Goal: Information Seeking & Learning: Learn about a topic

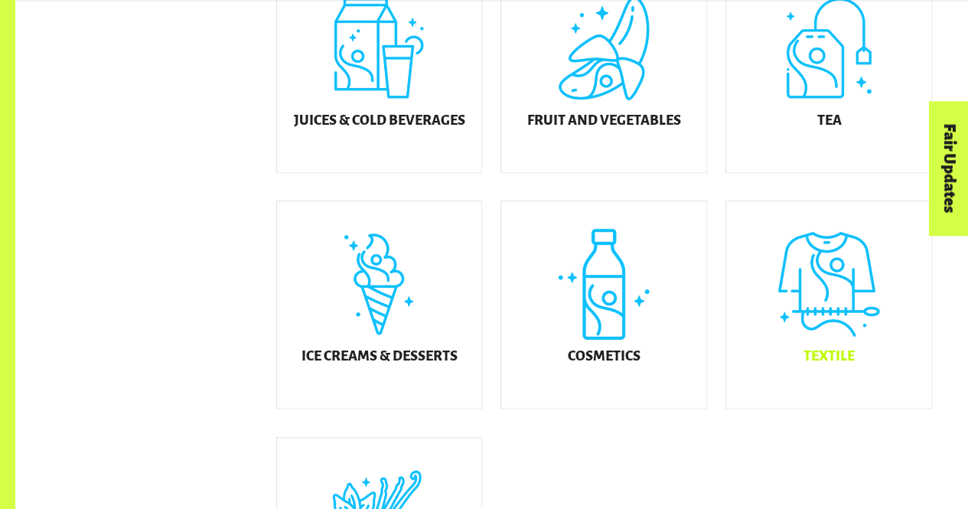
scroll to position [758, 0]
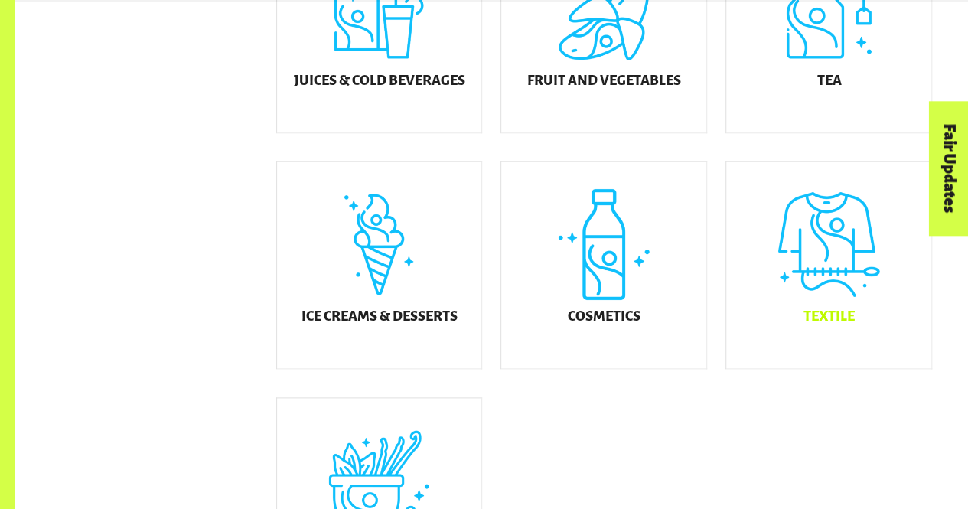
click at [778, 320] on div "Textile" at bounding box center [829, 265] width 205 height 207
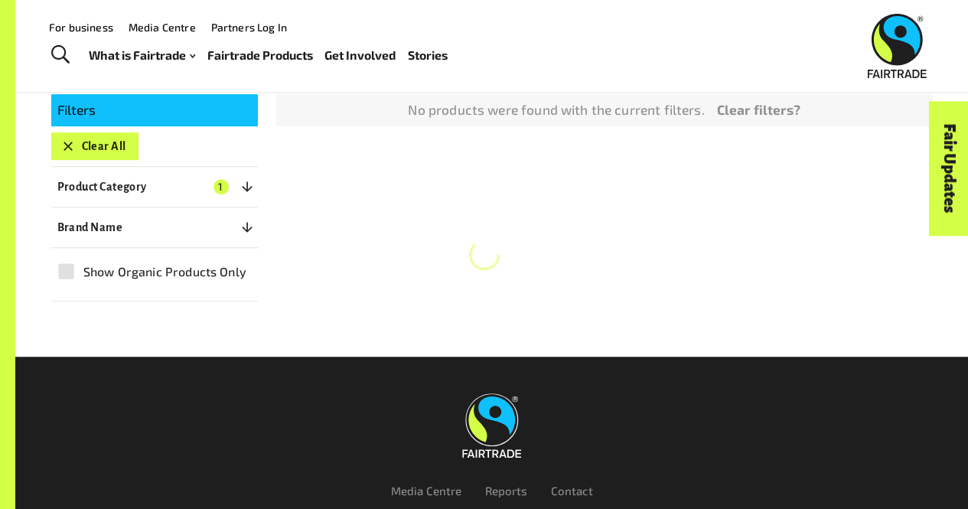
scroll to position [232, 0]
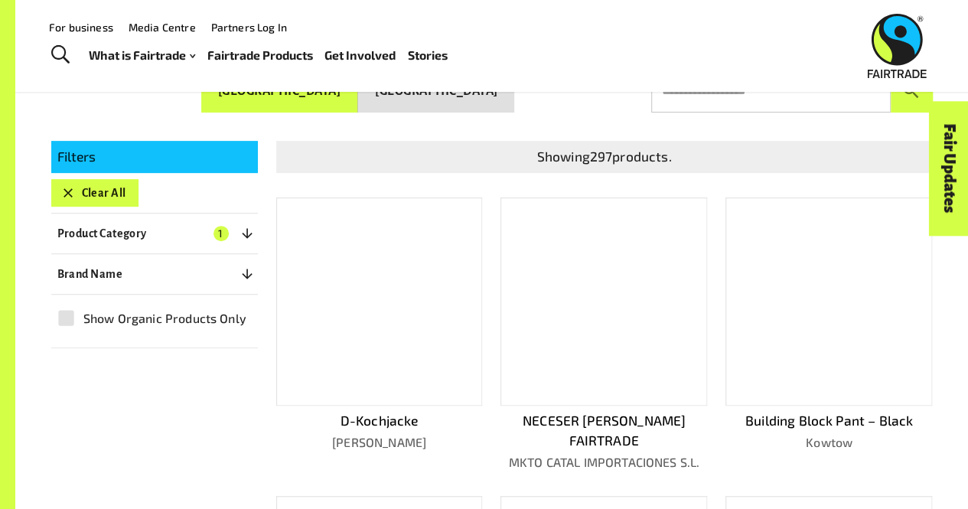
click at [113, 273] on p "Brand Name" at bounding box center [90, 274] width 66 height 18
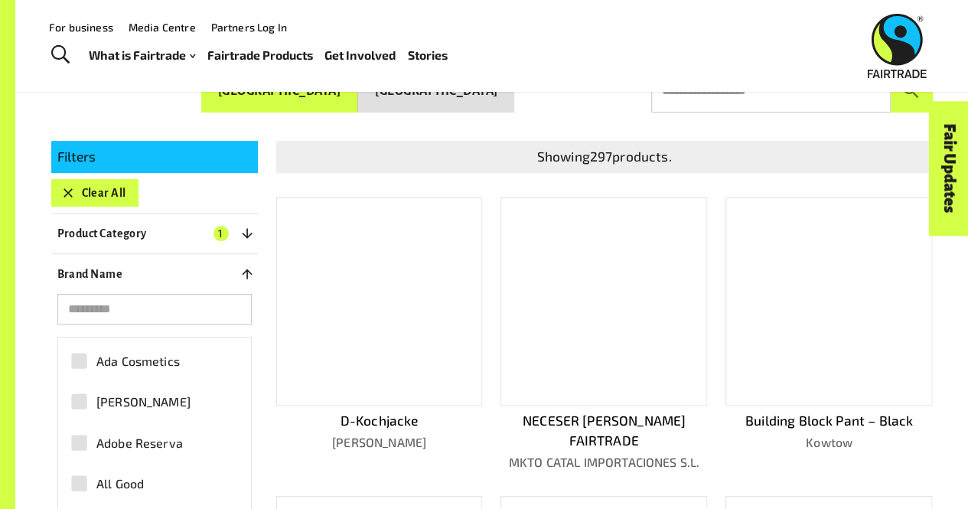
click at [113, 311] on input "search" at bounding box center [154, 309] width 194 height 31
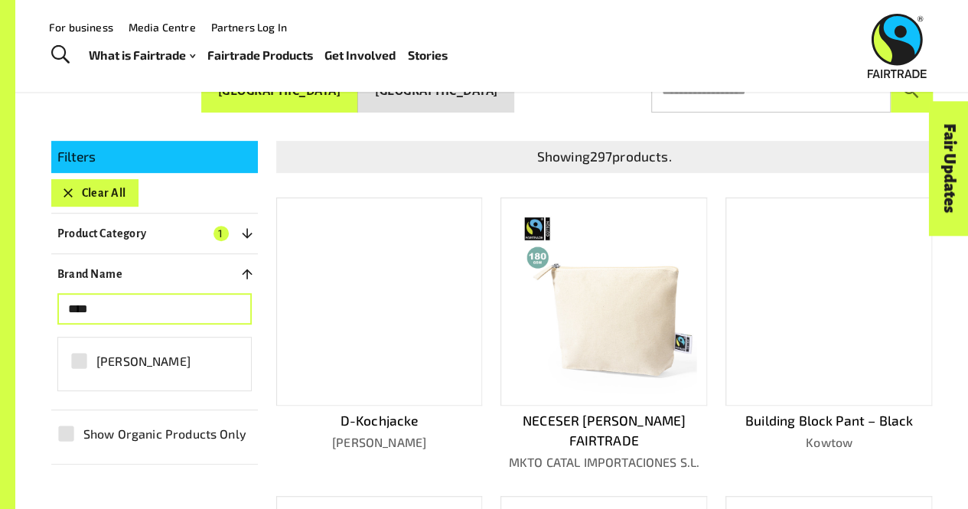
type input "****"
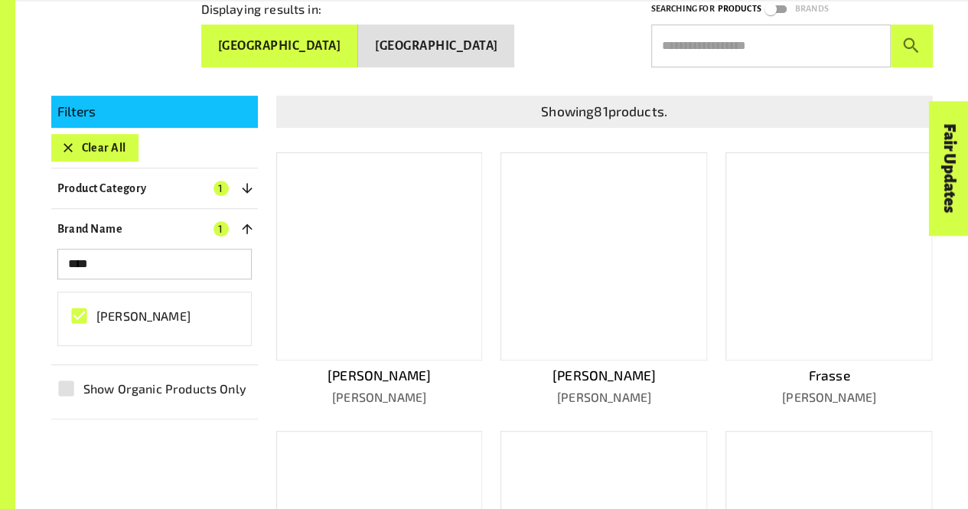
scroll to position [279, 0]
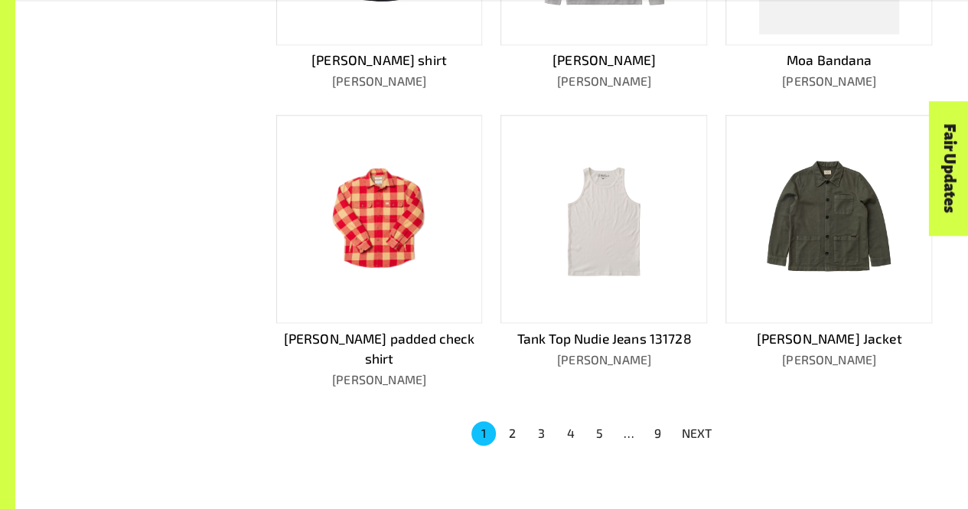
scroll to position [872, 0]
click at [506, 420] on button "2" at bounding box center [513, 432] width 24 height 24
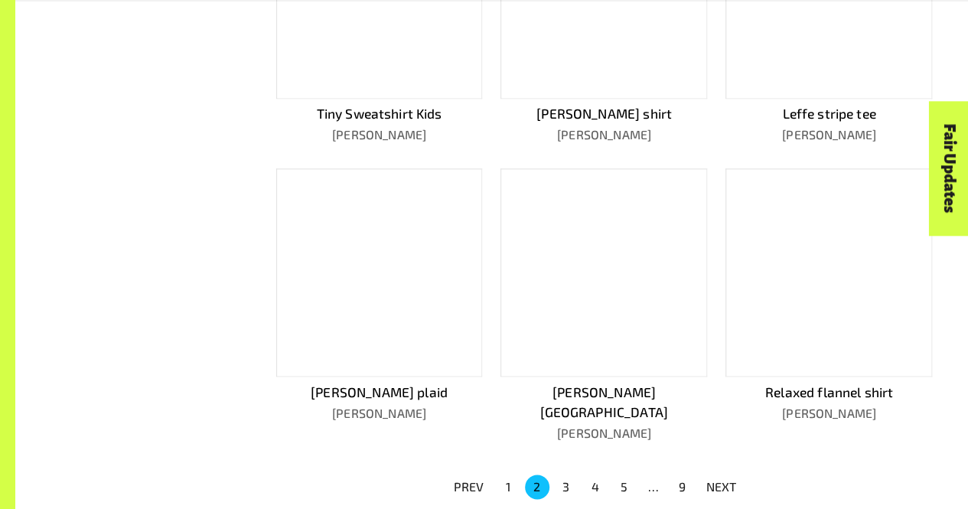
scroll to position [836, 0]
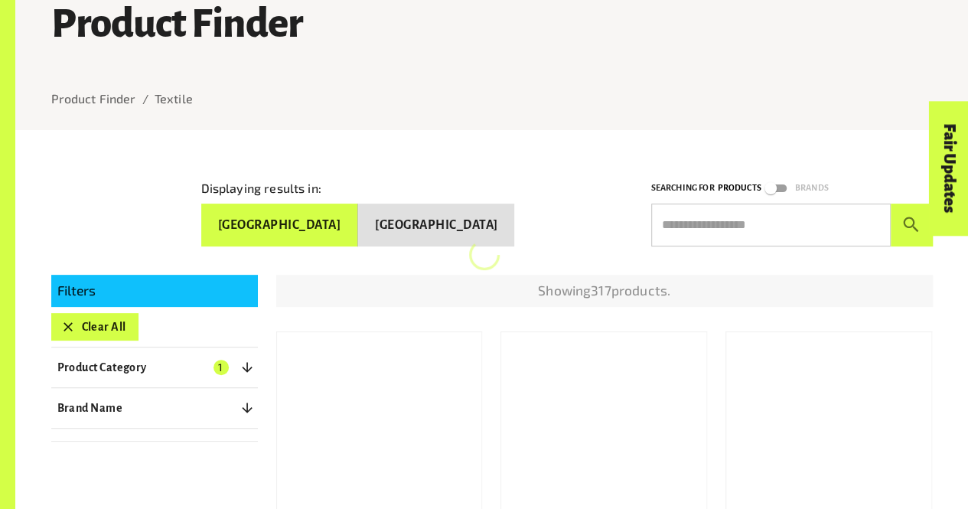
scroll to position [236, 0]
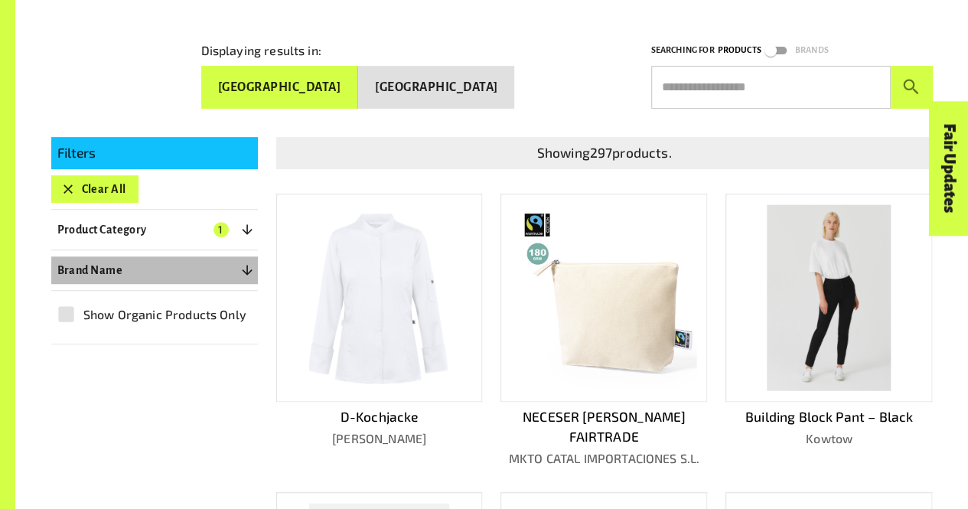
click at [181, 267] on button "Brand Name 0" at bounding box center [154, 270] width 207 height 28
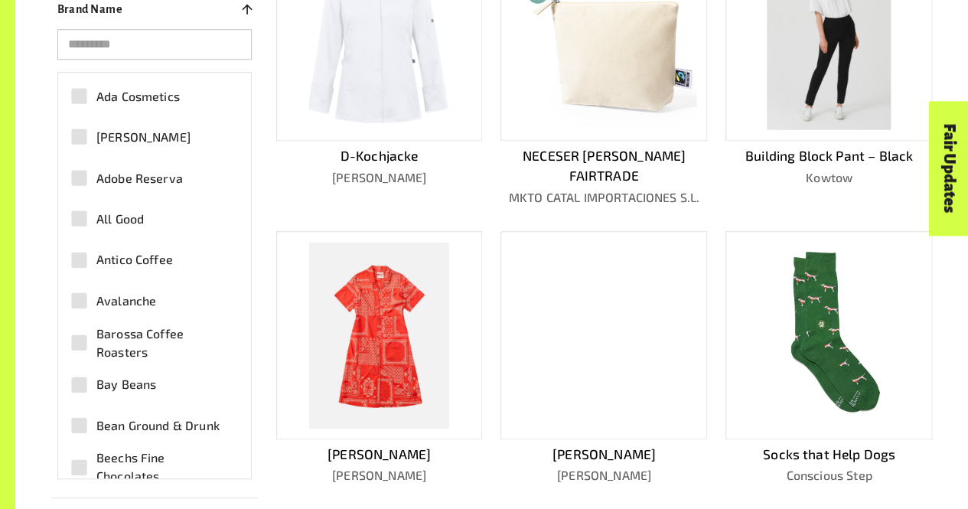
scroll to position [418, 0]
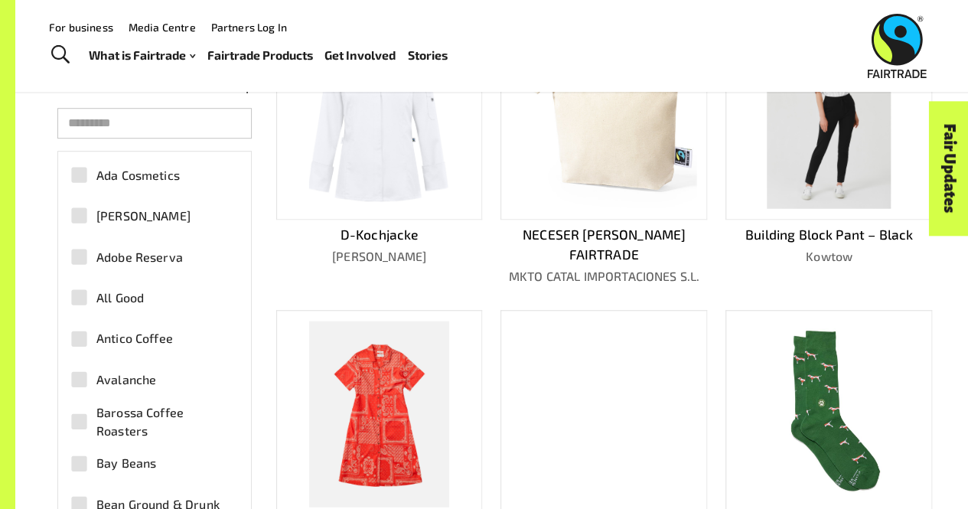
click at [155, 120] on input "search" at bounding box center [154, 123] width 194 height 31
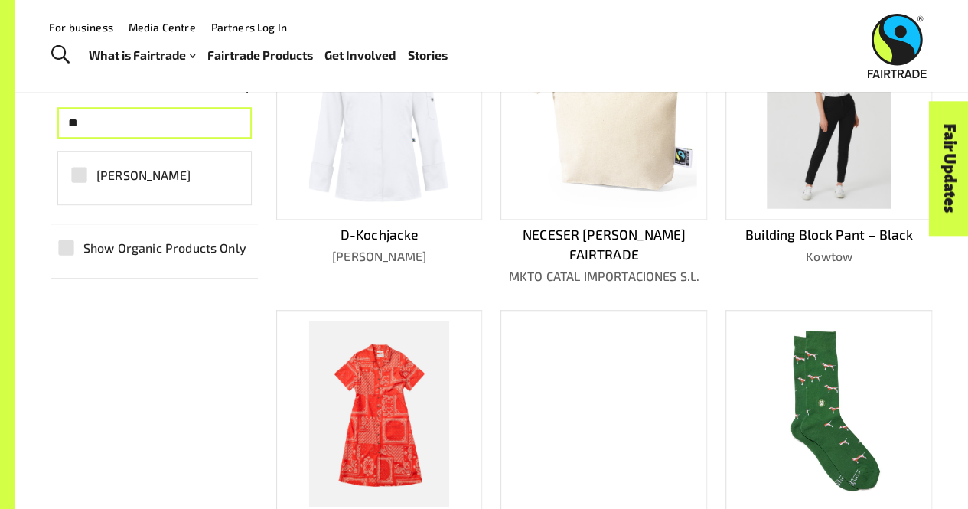
type input "**"
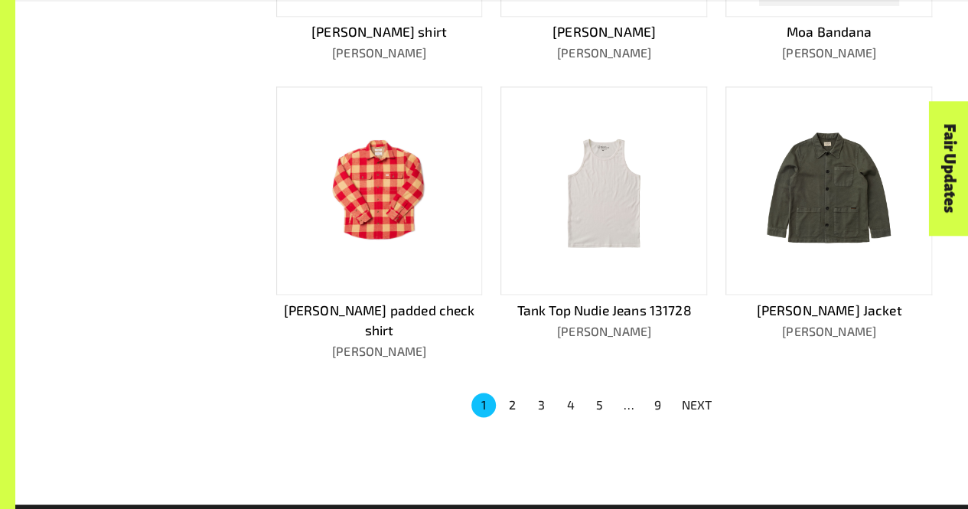
scroll to position [919, 0]
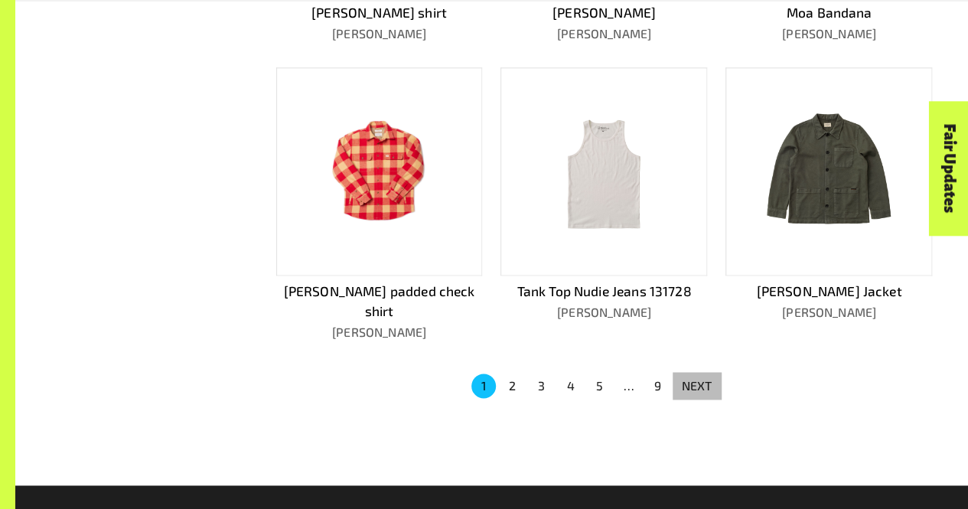
click at [695, 377] on p "NEXT" at bounding box center [697, 386] width 31 height 18
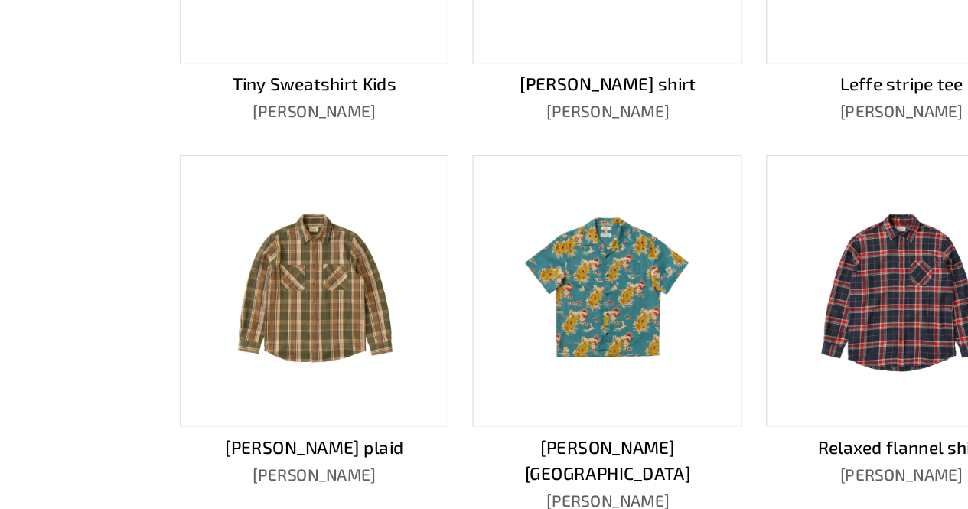
scroll to position [833, 0]
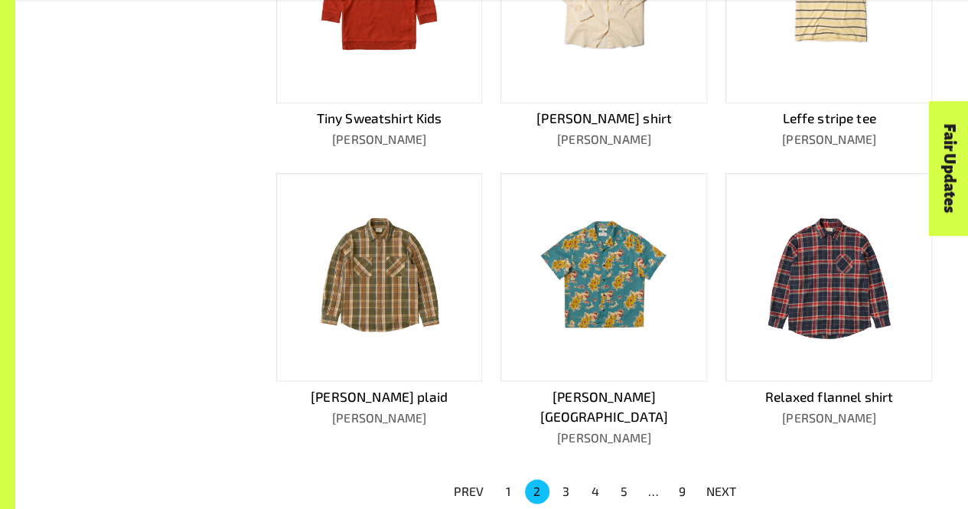
click at [719, 482] on p "NEXT" at bounding box center [722, 491] width 31 height 18
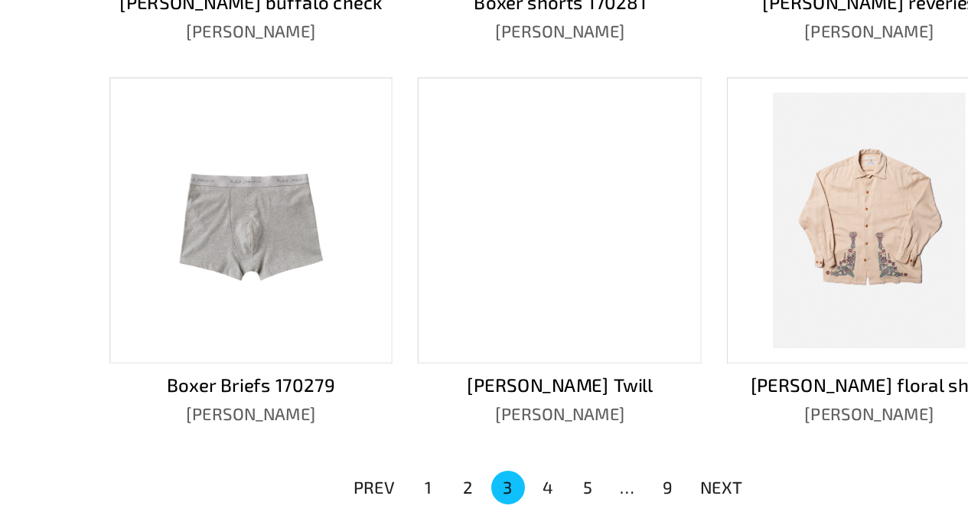
scroll to position [864, 0]
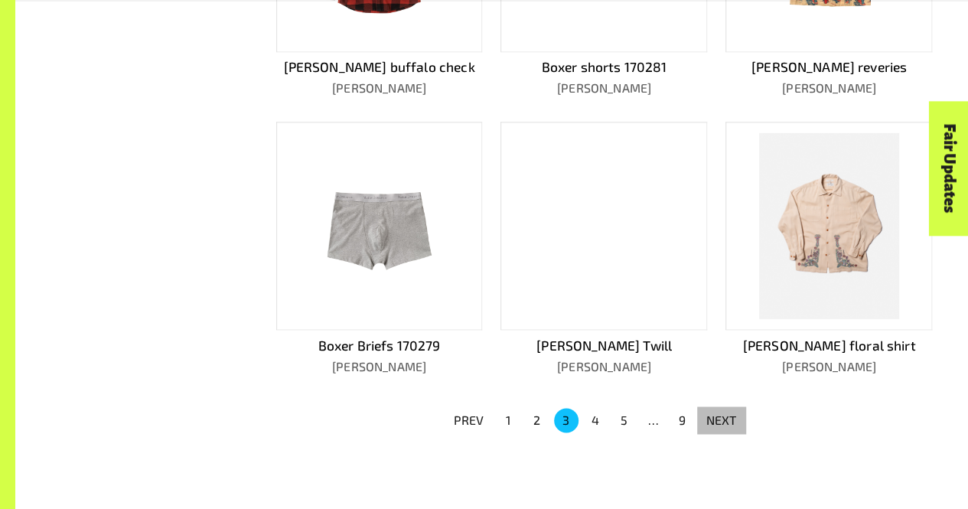
click at [719, 417] on p "NEXT" at bounding box center [722, 420] width 31 height 18
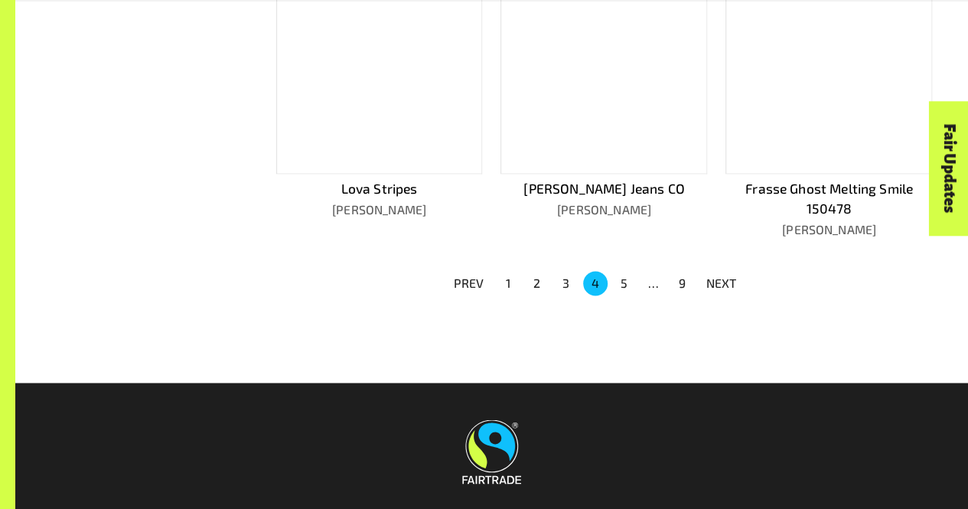
scroll to position [1062, 0]
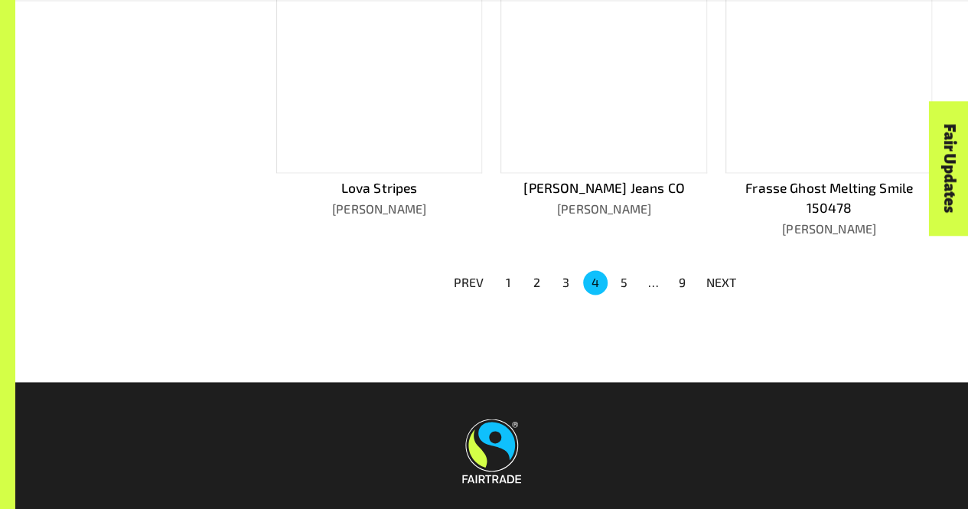
click at [594, 270] on button "4" at bounding box center [595, 282] width 24 height 24
click at [567, 270] on button "3" at bounding box center [566, 282] width 24 height 24
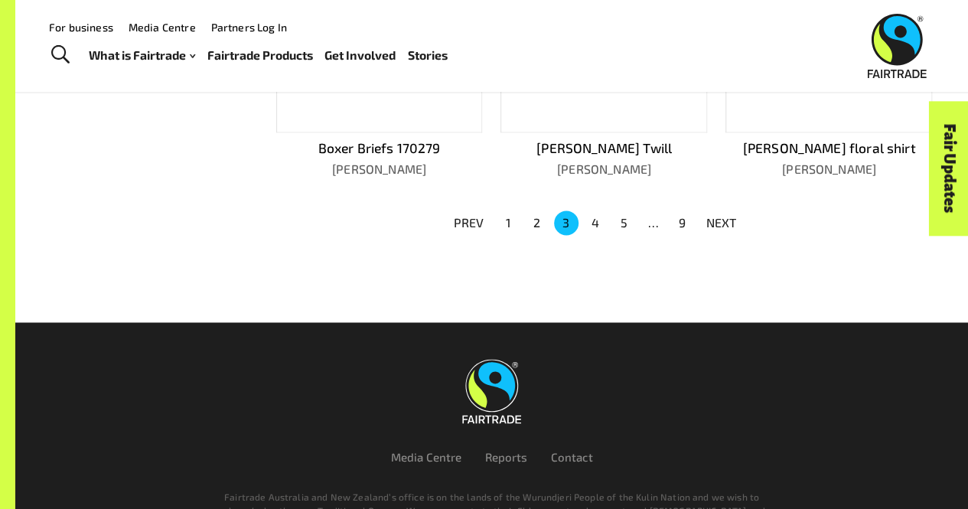
scroll to position [1041, 0]
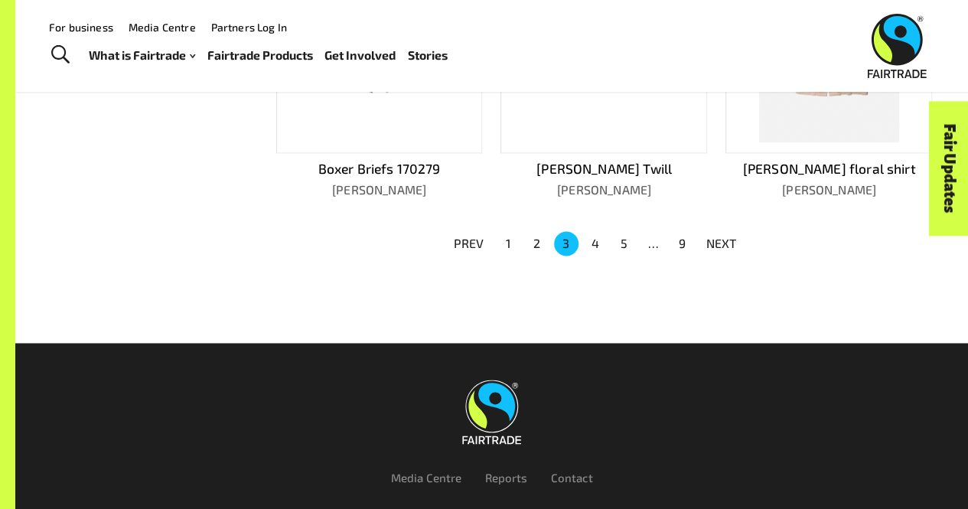
click at [585, 237] on button "4" at bounding box center [595, 243] width 24 height 24
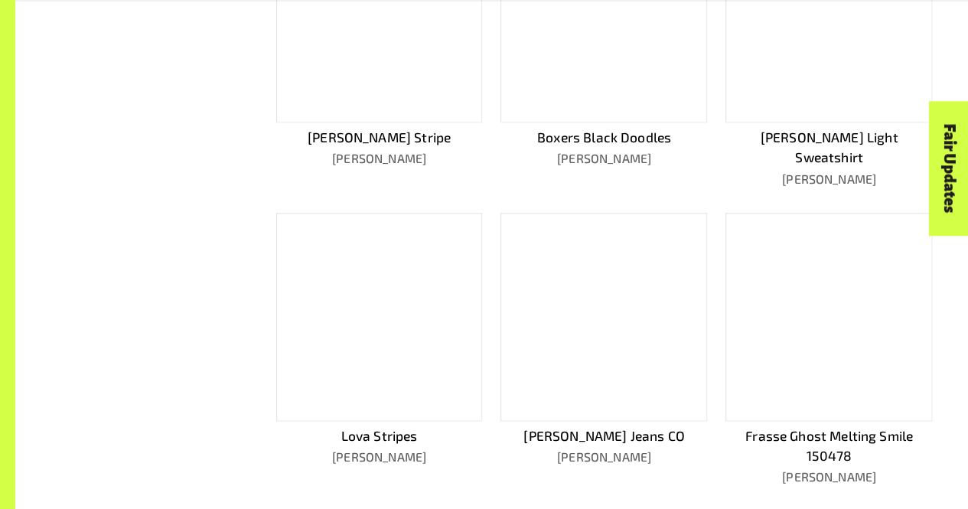
scroll to position [825, 0]
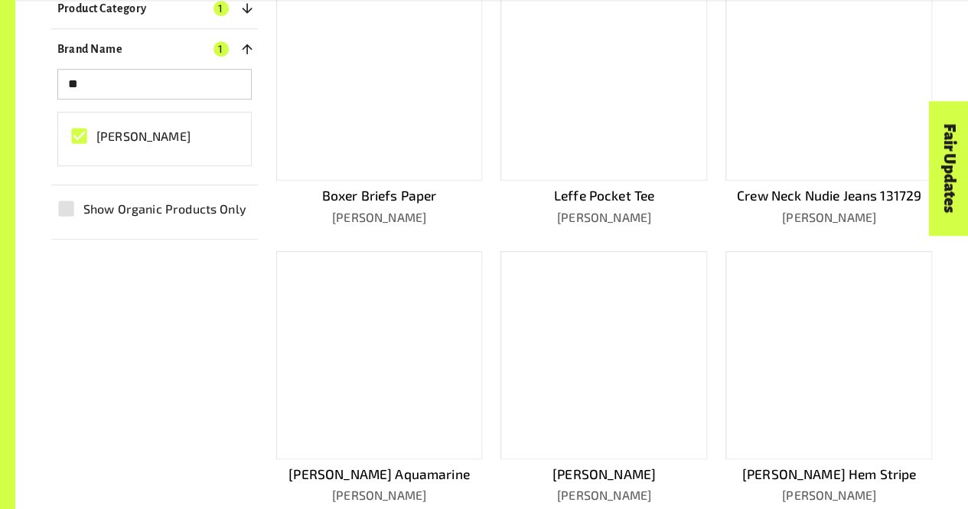
scroll to position [458, 0]
